Goal: Task Accomplishment & Management: Use online tool/utility

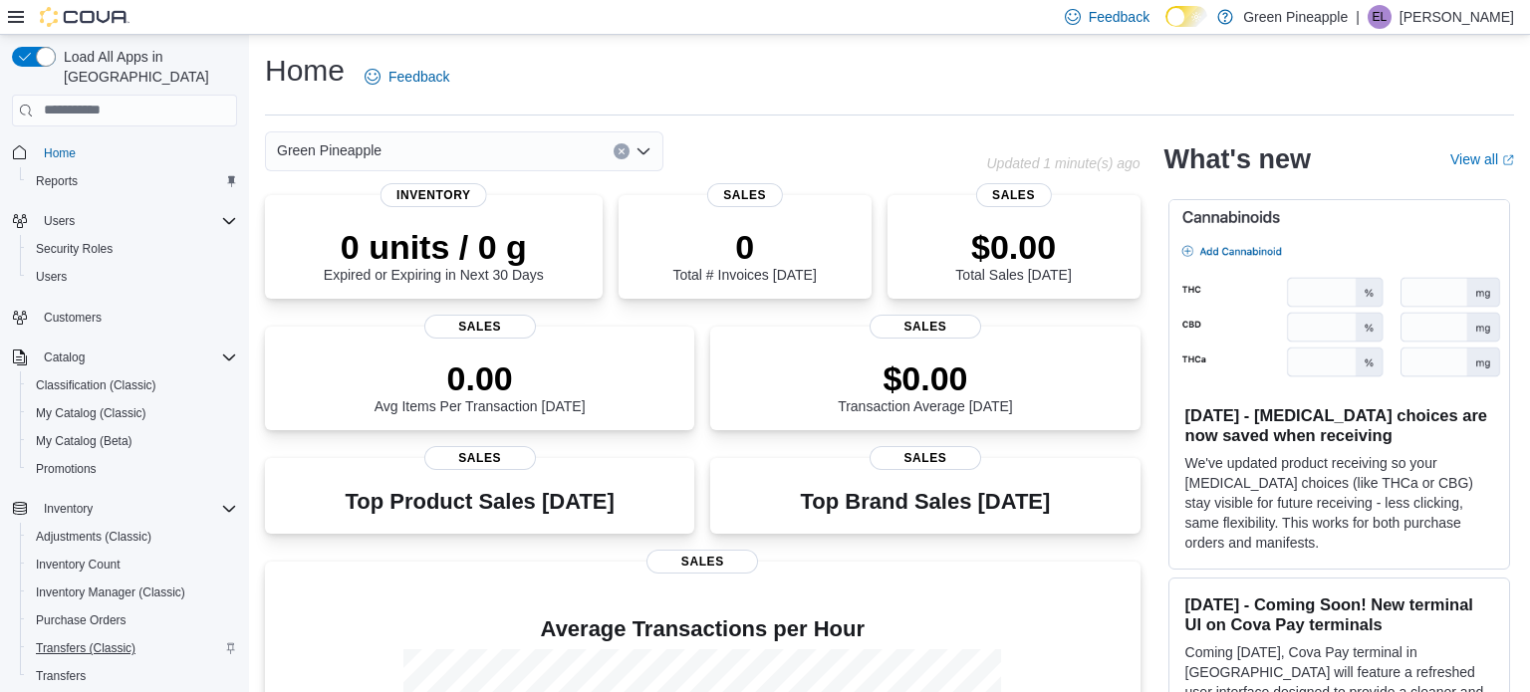
scroll to position [227, 0]
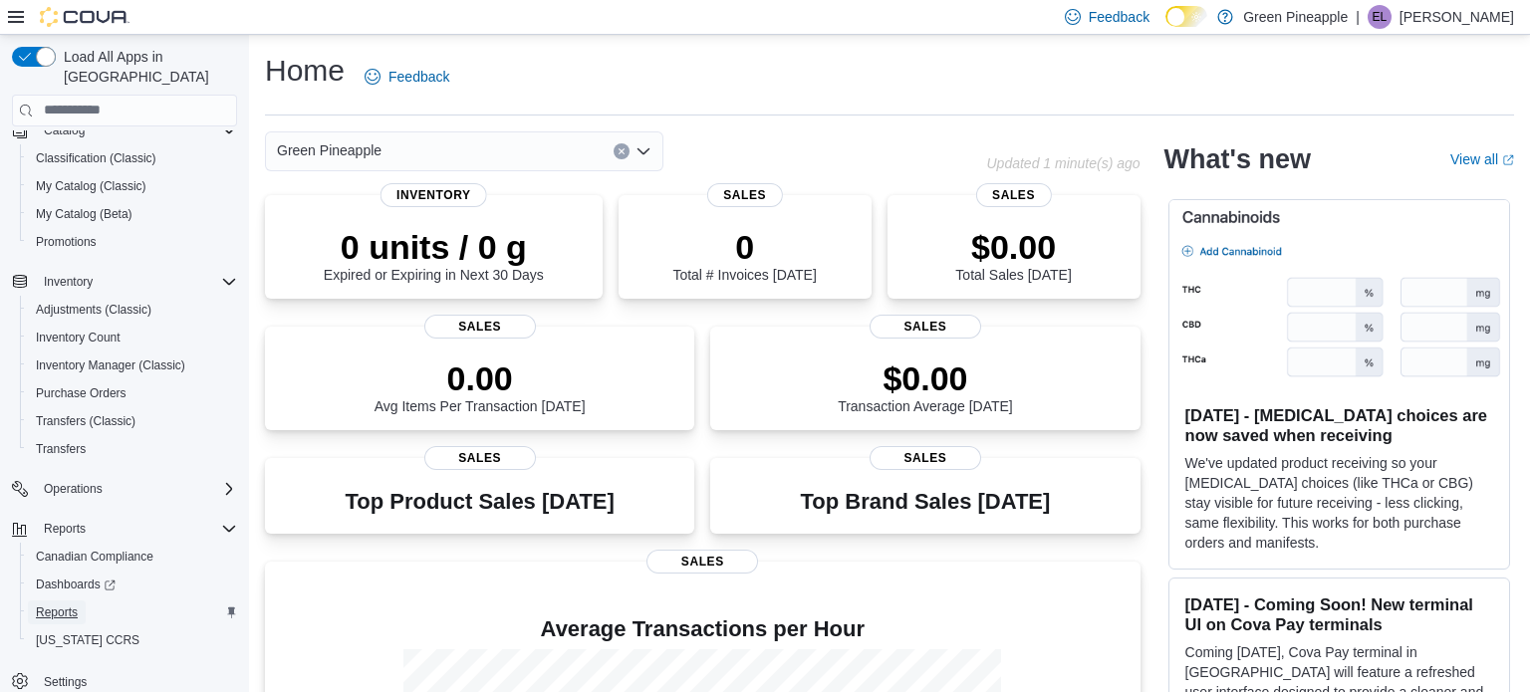
click at [63, 605] on span "Reports" at bounding box center [57, 613] width 42 height 16
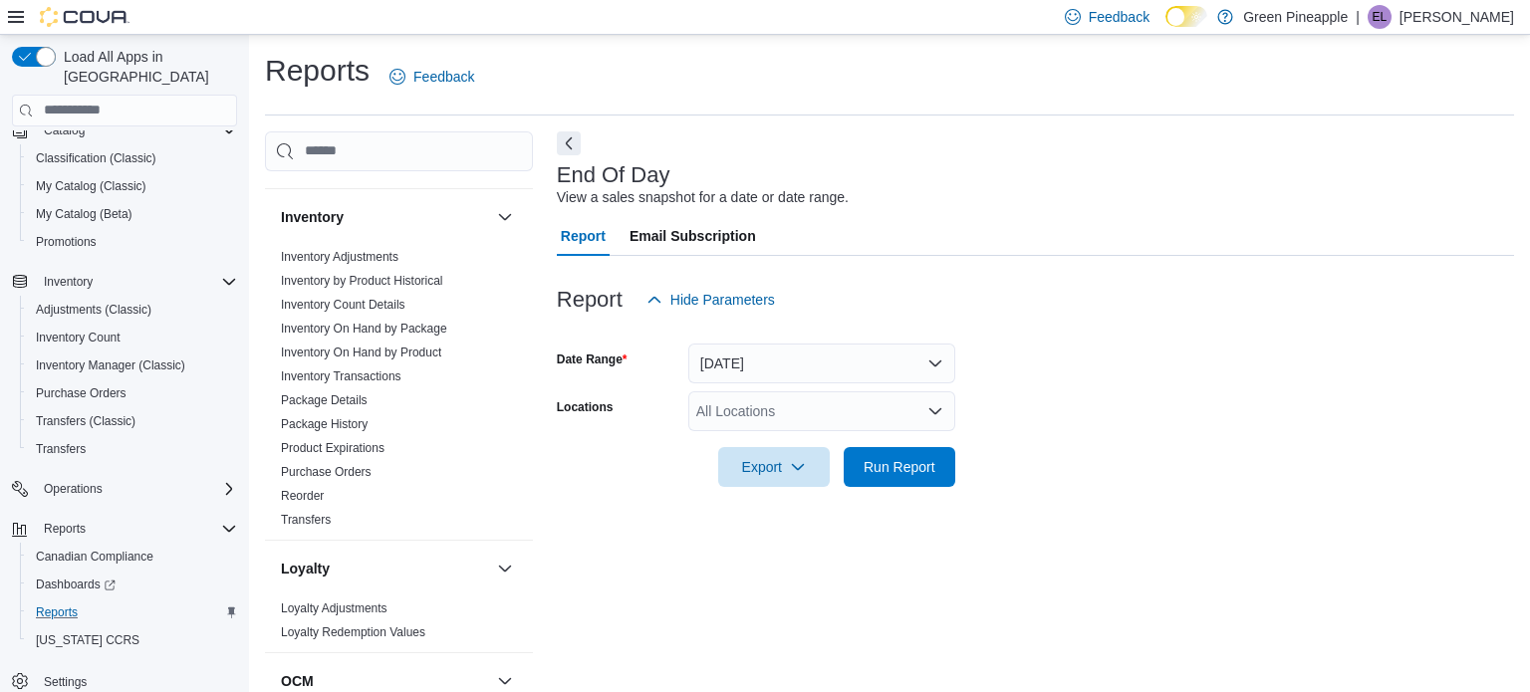
scroll to position [13, 0]
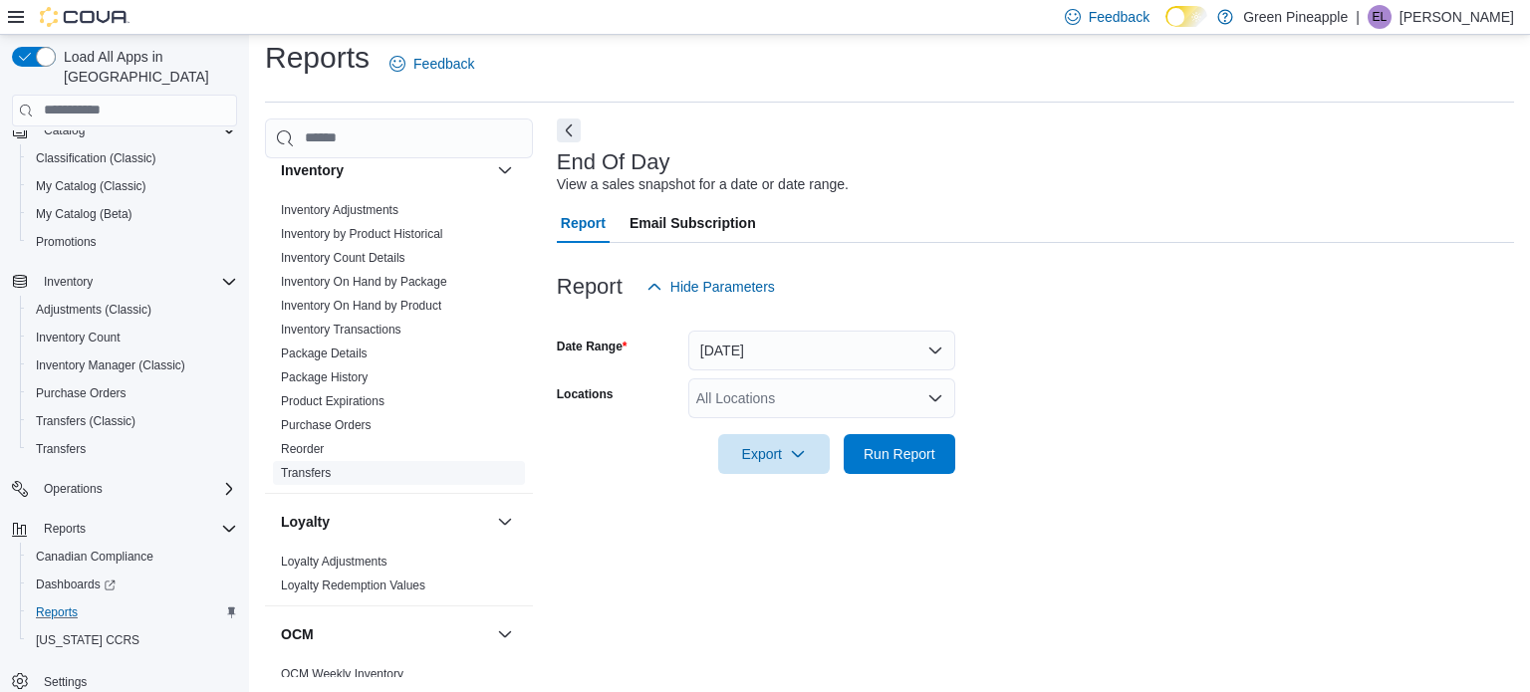
click at [315, 469] on link "Transfers" at bounding box center [306, 473] width 50 height 14
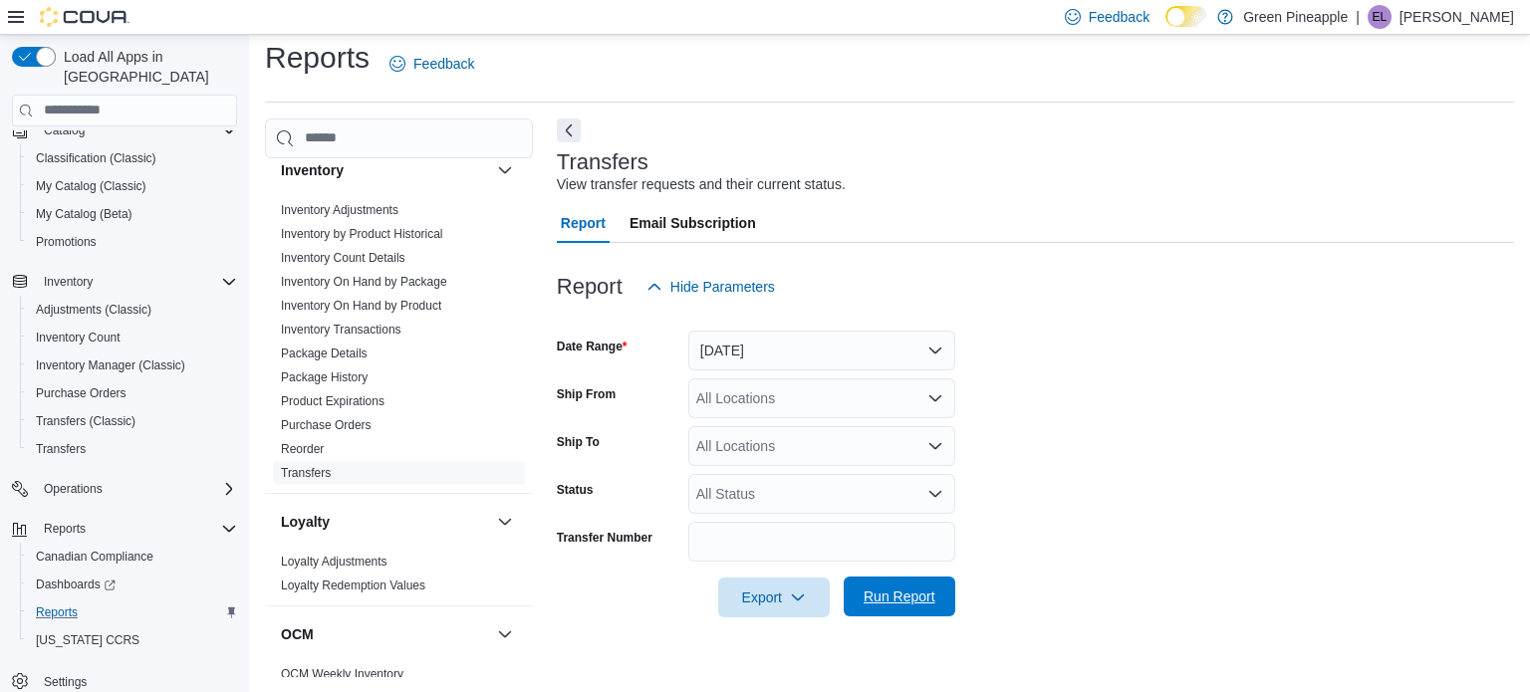
click at [894, 602] on span "Run Report" at bounding box center [900, 597] width 72 height 20
